Goal: Use online tool/utility: Utilize a website feature to perform a specific function

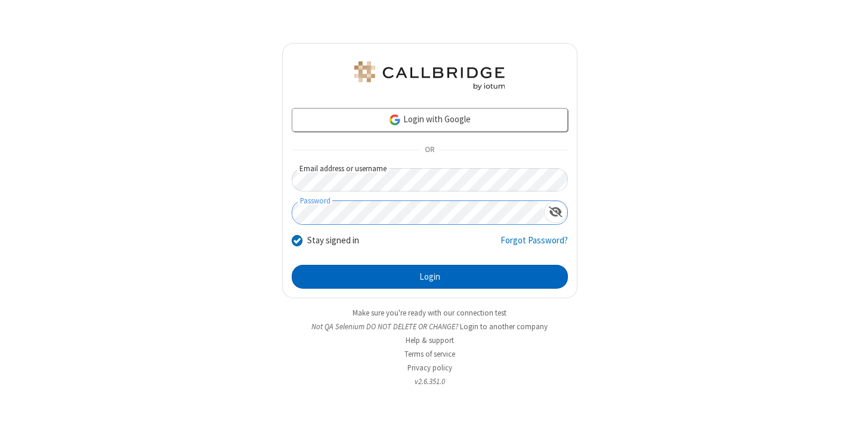
click at [430, 277] on button "Login" at bounding box center [430, 277] width 276 height 24
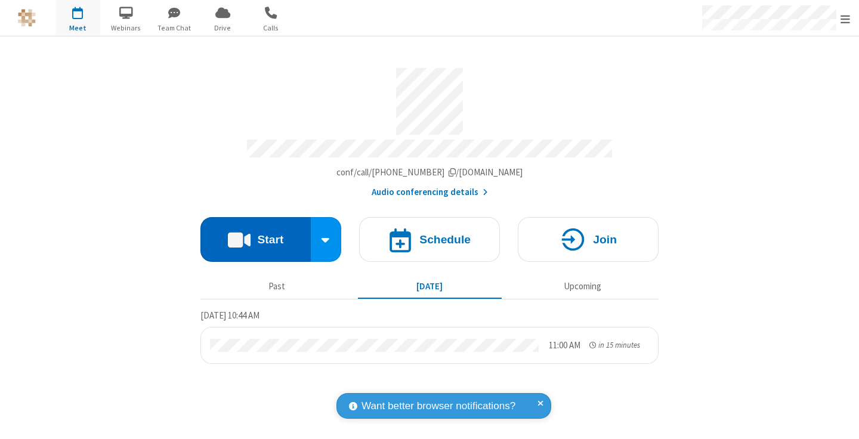
click at [255, 234] on button "Start" at bounding box center [255, 239] width 110 height 45
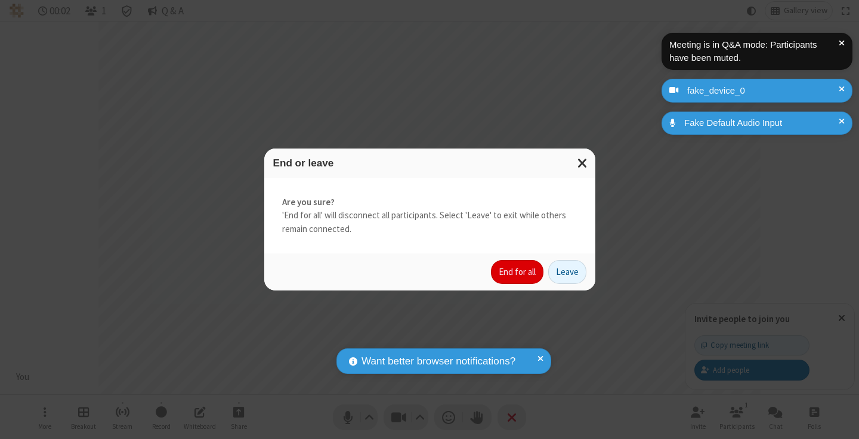
click at [518, 272] on button "End for all" at bounding box center [517, 272] width 53 height 24
